Goal: Navigation & Orientation: Go to known website

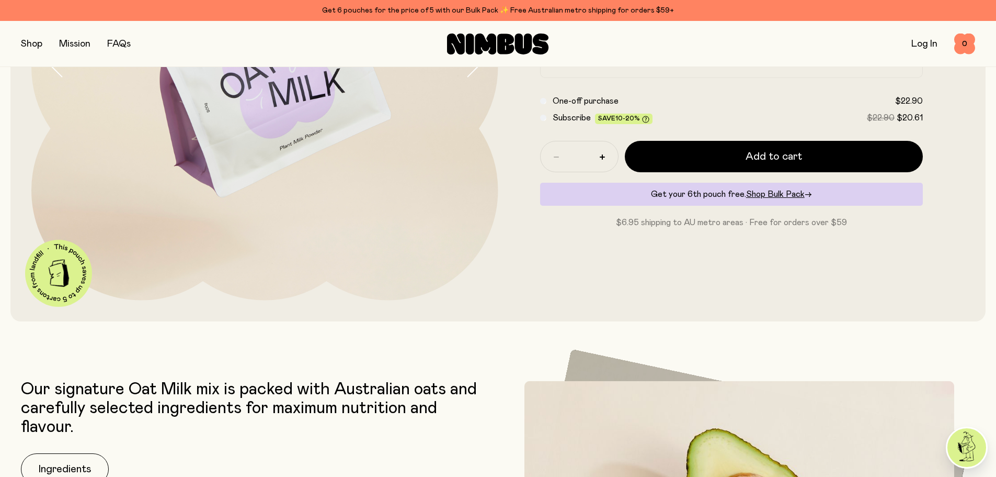
scroll to position [105, 0]
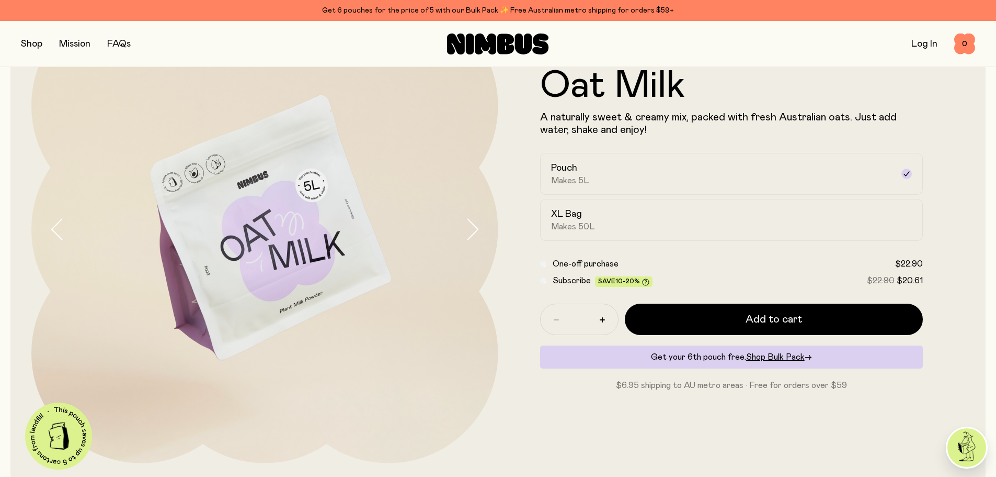
click at [469, 232] on icon "button" at bounding box center [472, 229] width 15 height 22
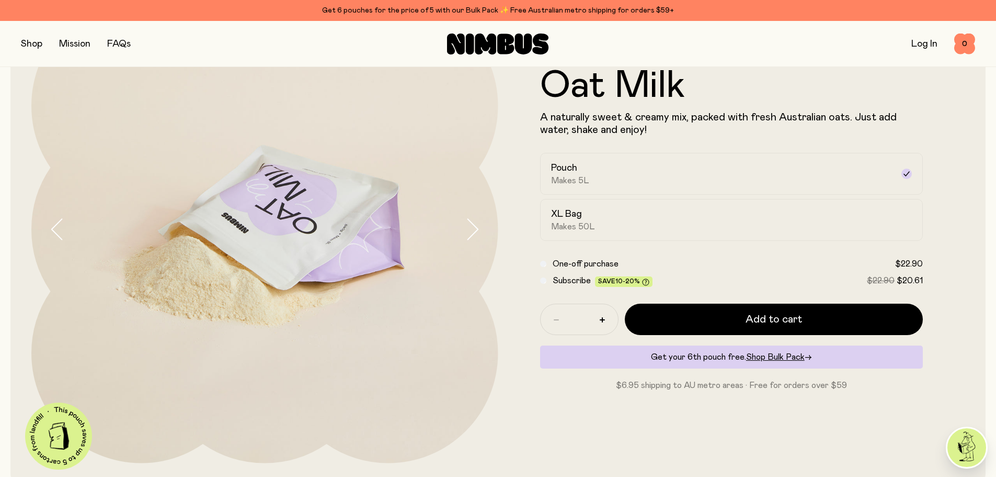
click at [469, 232] on icon "button" at bounding box center [472, 229] width 15 height 22
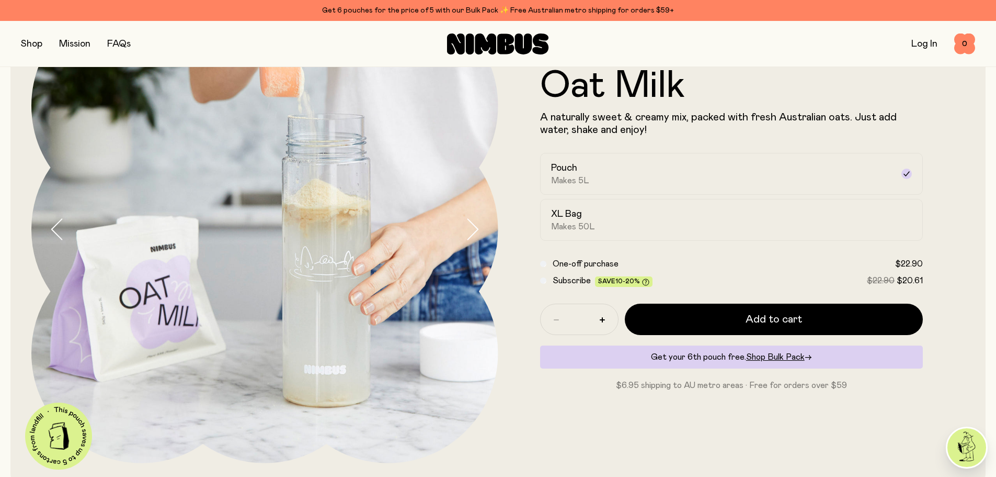
click at [471, 228] on icon "button" at bounding box center [472, 229] width 15 height 22
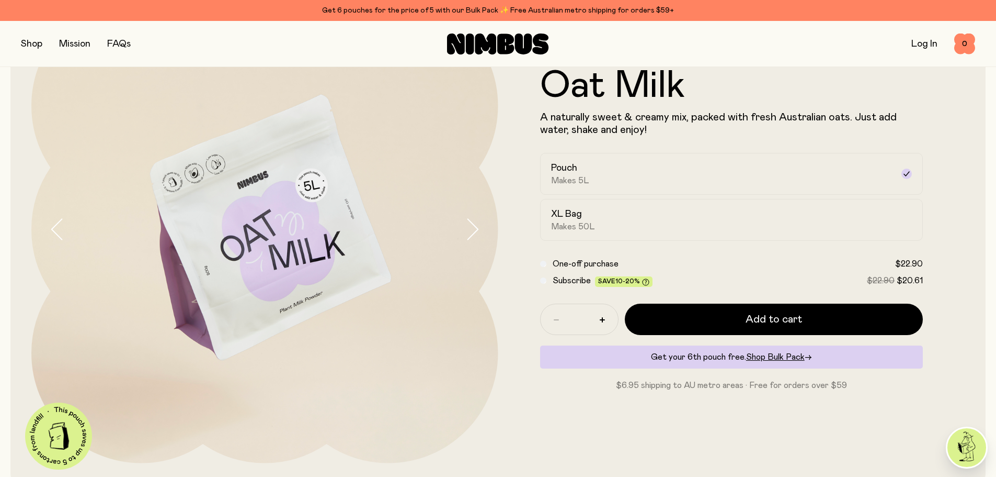
click at [471, 228] on icon "button" at bounding box center [472, 229] width 15 height 22
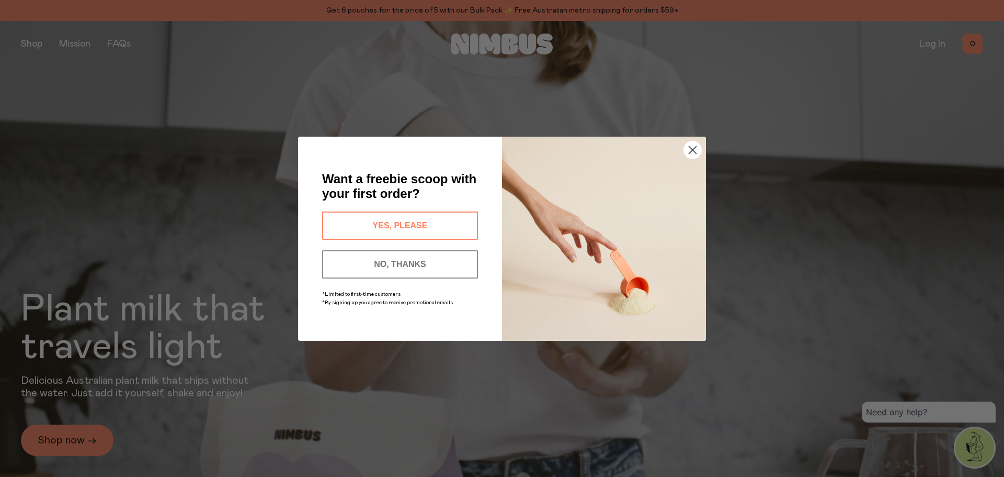
click at [689, 145] on circle "Close dialog" at bounding box center [692, 149] width 17 height 17
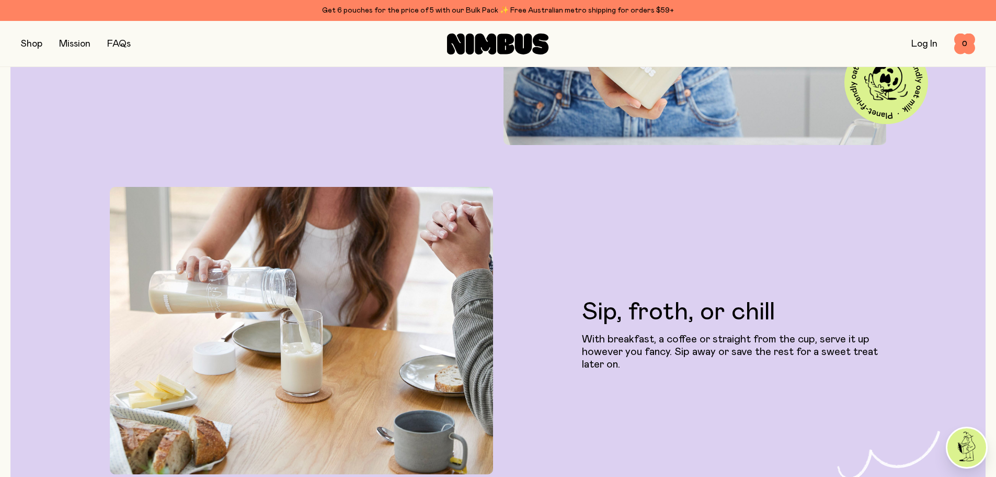
scroll to position [2825, 0]
